Goal: Find contact information: Find contact information

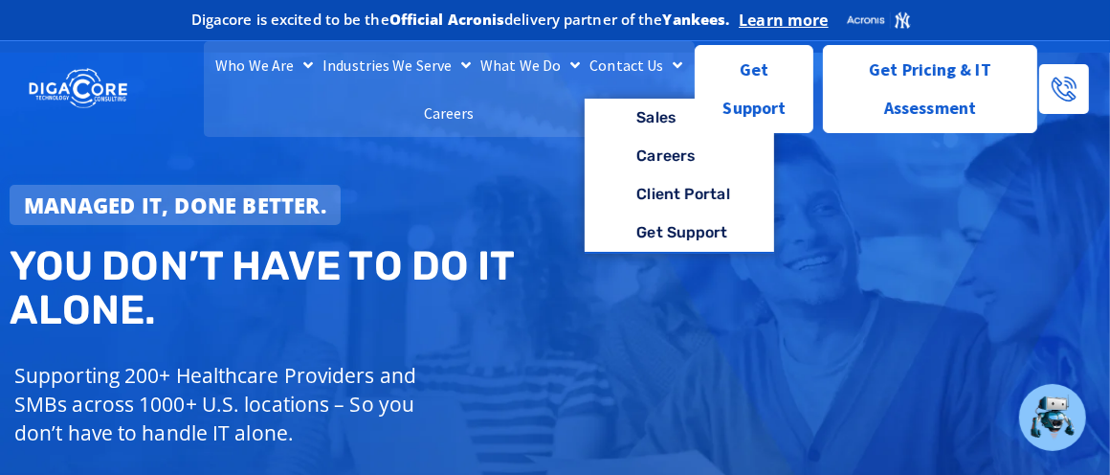
click at [621, 63] on link "Contact Us" at bounding box center [636, 65] width 102 height 48
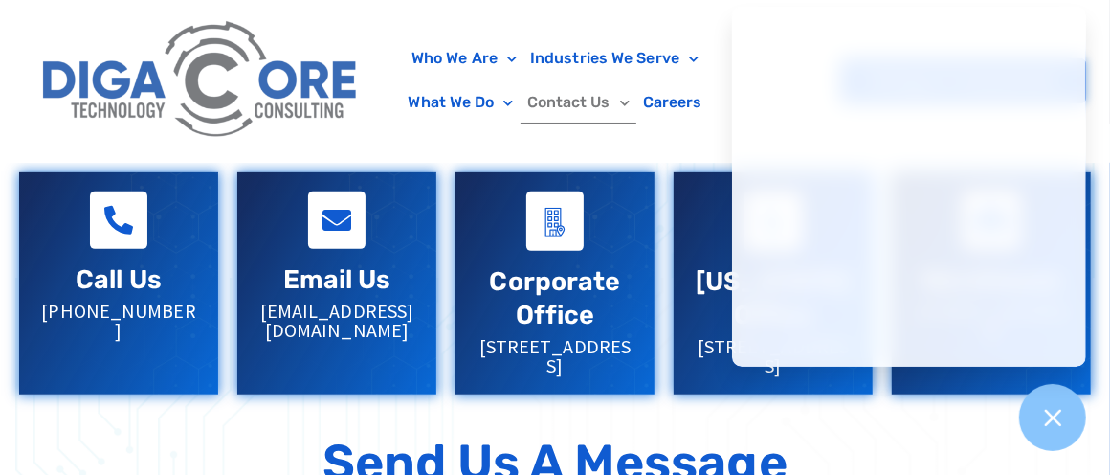
scroll to position [479, 0]
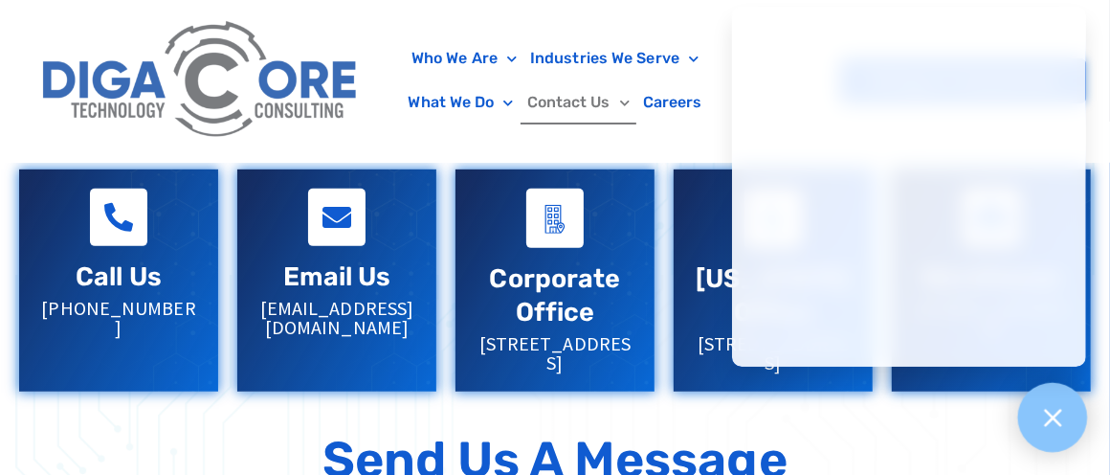
click at [1064, 417] on icon at bounding box center [1053, 417] width 25 height 25
